Goal: Find specific page/section: Find specific page/section

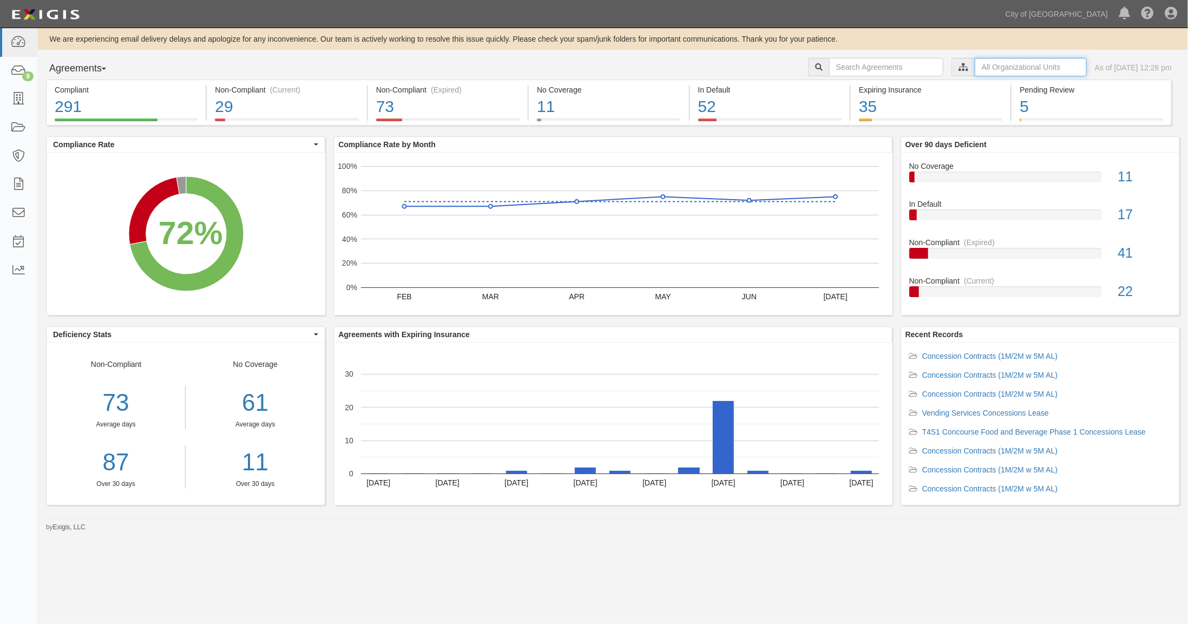
click at [977, 65] on input "text" at bounding box center [1030, 67] width 112 height 18
click at [838, 107] on link "expand all" at bounding box center [850, 108] width 35 height 9
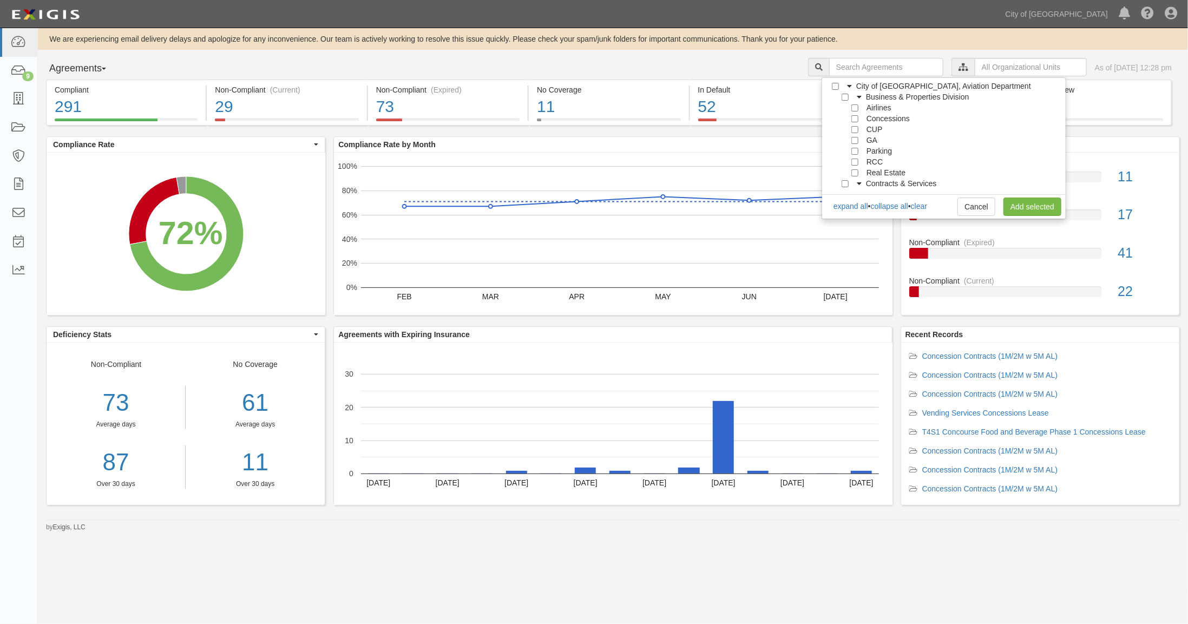
click at [875, 117] on span "Concessions" at bounding box center [887, 118] width 43 height 9
click at [852, 117] on input "Concessions" at bounding box center [854, 118] width 7 height 7
checkbox input "true"
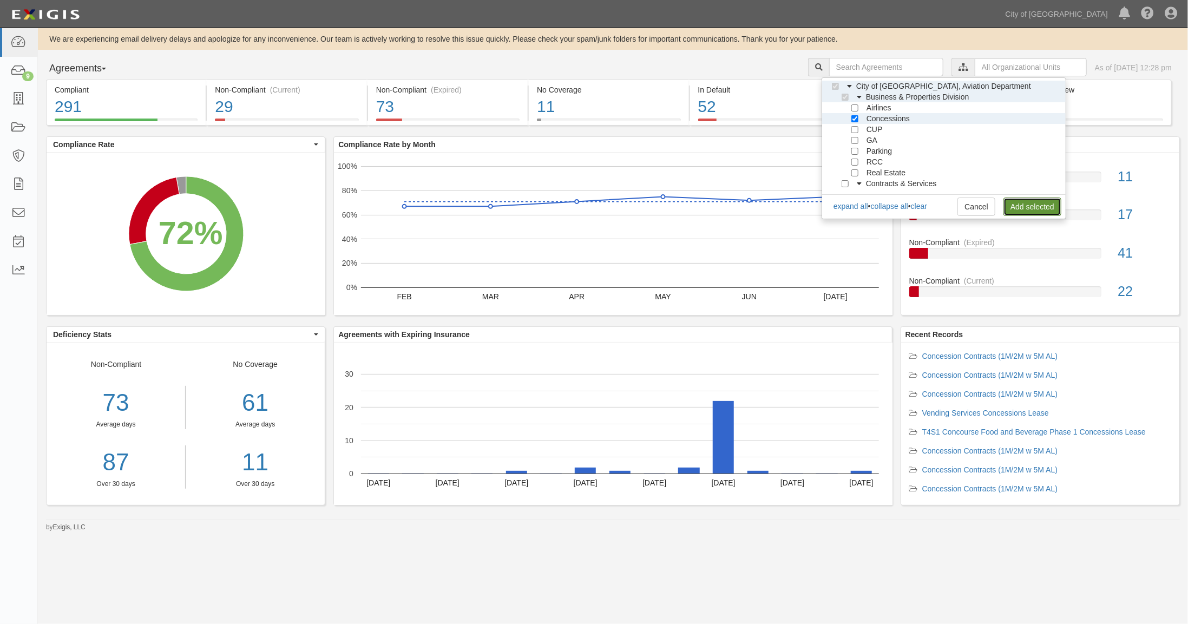
click at [1025, 212] on link "Add selected" at bounding box center [1032, 206] width 58 height 18
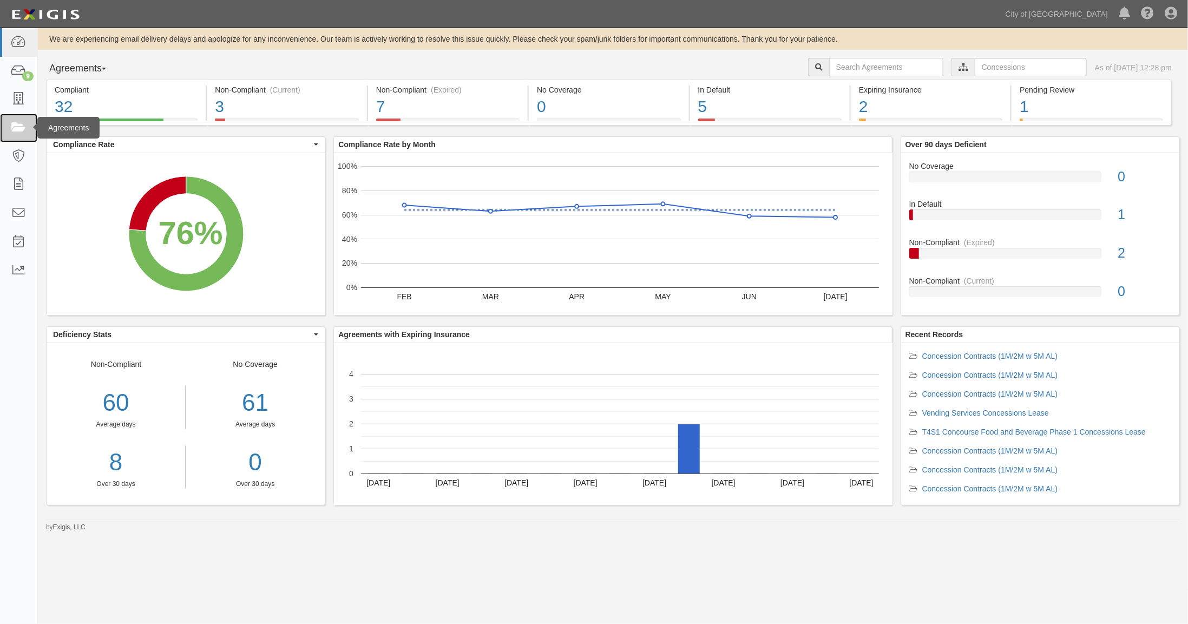
click at [17, 123] on icon at bounding box center [18, 128] width 15 height 12
click at [866, 109] on div "2" at bounding box center [930, 106] width 143 height 23
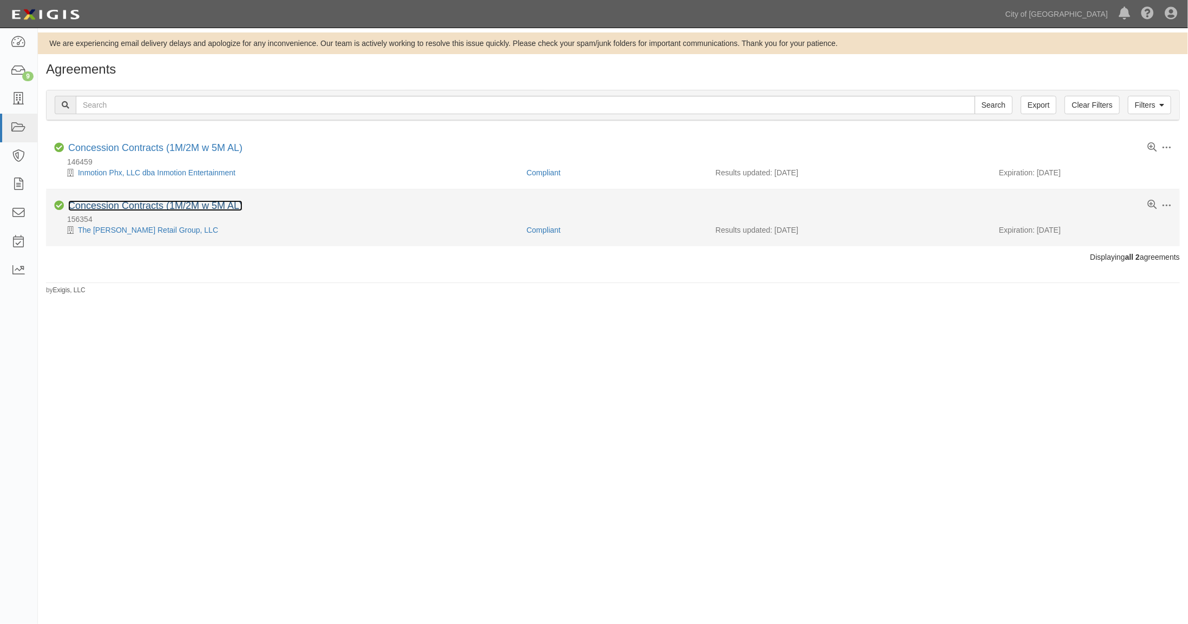
click at [93, 206] on link "Concession Contracts (1M/2M w 5M AL)" at bounding box center [155, 205] width 174 height 11
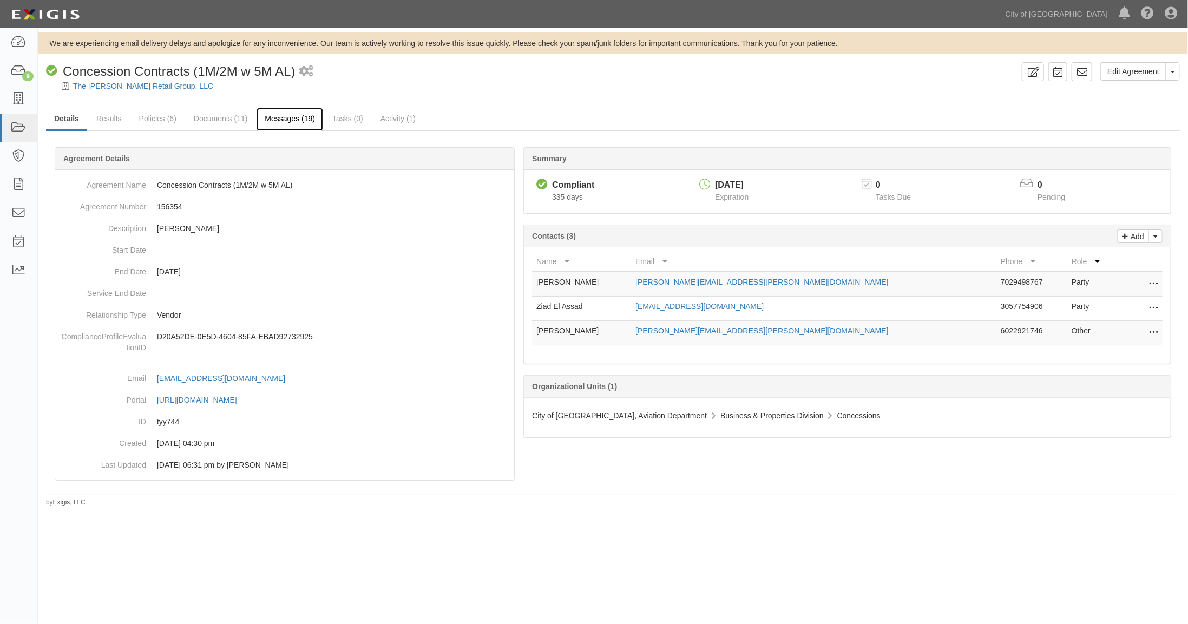
click at [291, 121] on link "Messages (19)" at bounding box center [289, 119] width 67 height 23
